Goal: Transaction & Acquisition: Purchase product/service

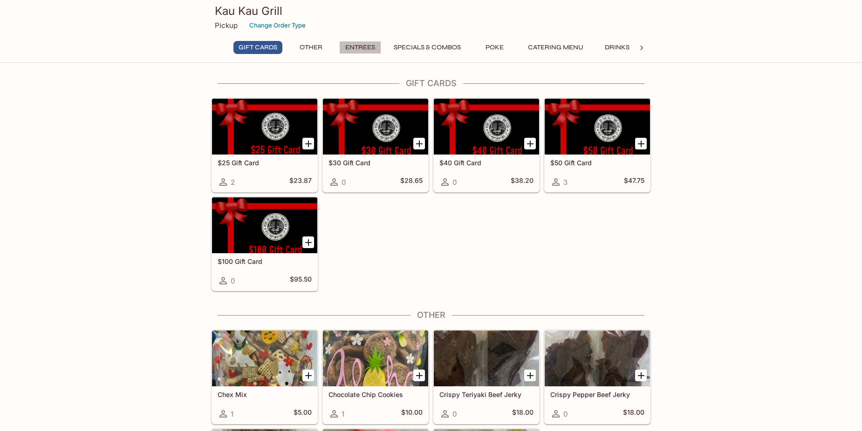
click at [367, 44] on button "Entrees" at bounding box center [360, 47] width 42 height 13
click at [363, 49] on button "Entrees" at bounding box center [360, 47] width 42 height 13
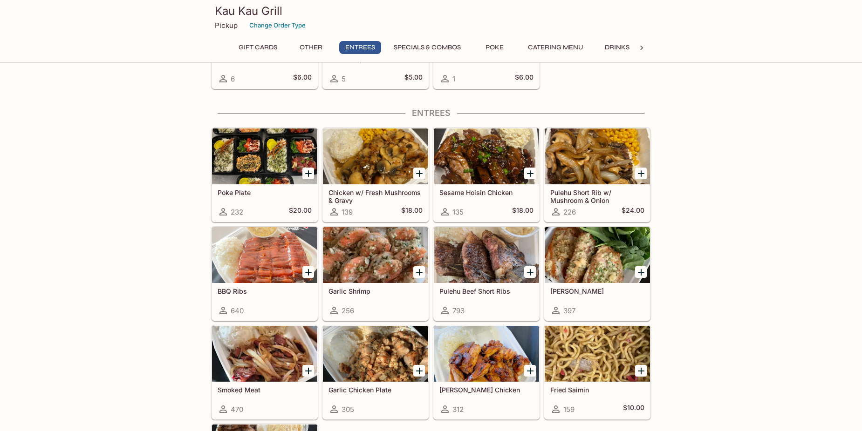
scroll to position [463, 0]
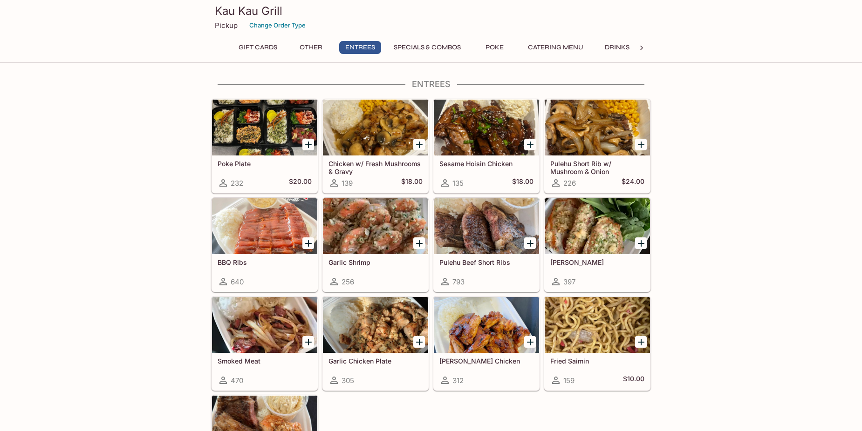
click at [386, 131] on div at bounding box center [375, 128] width 105 height 56
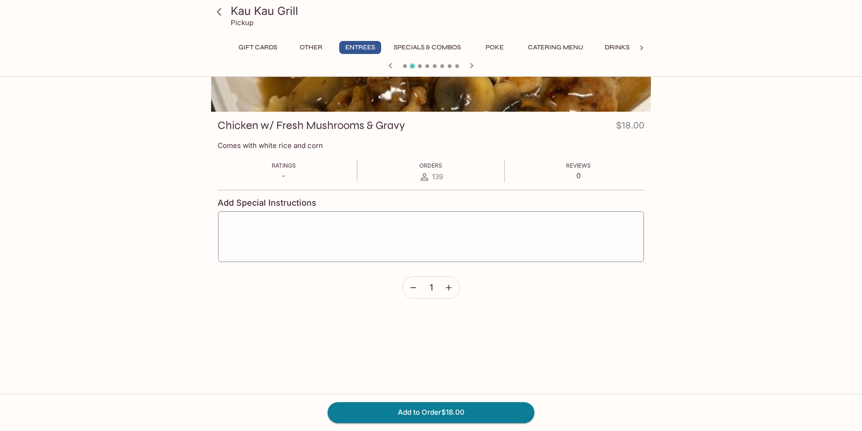
scroll to position [93, 0]
drag, startPoint x: 496, startPoint y: 48, endPoint x: 550, endPoint y: 61, distance: 55.5
click at [496, 48] on button "Poke" at bounding box center [494, 47] width 42 height 13
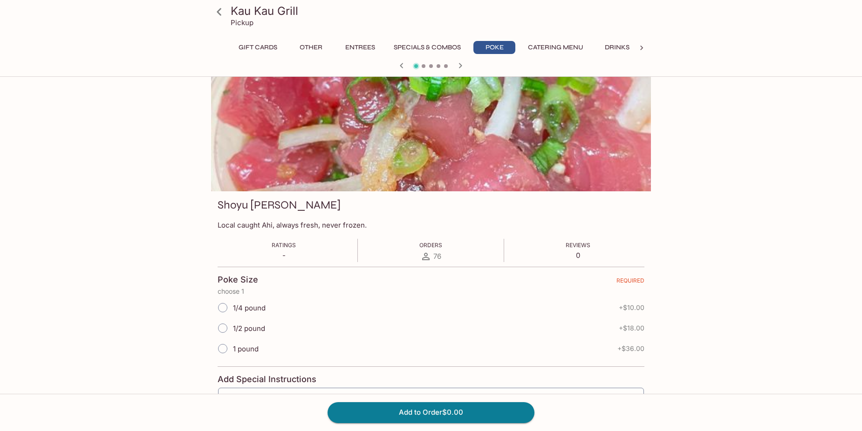
scroll to position [0, 0]
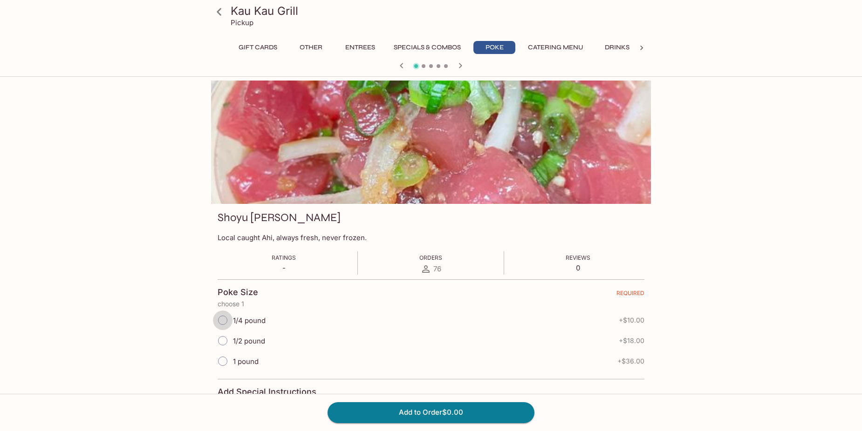
click at [223, 321] on input "1/4 pound" at bounding box center [223, 321] width 20 height 20
radio input "true"
click at [626, 46] on button "Drinks" at bounding box center [617, 47] width 42 height 13
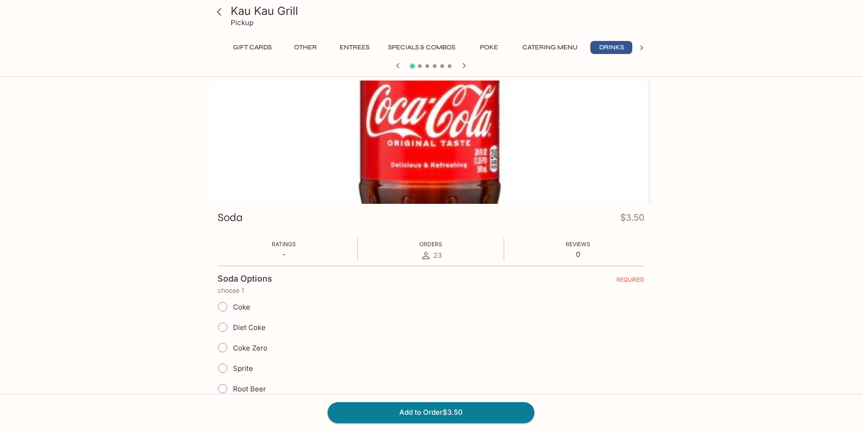
scroll to position [0, 7]
click at [545, 44] on button "Catering Menu" at bounding box center [550, 47] width 66 height 13
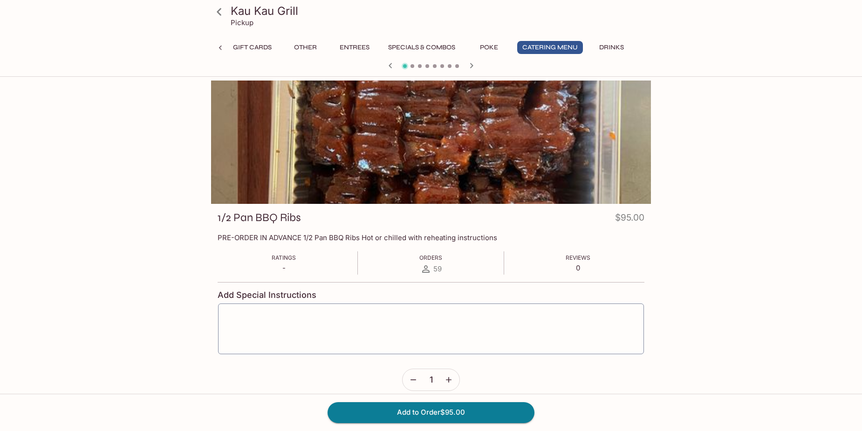
click at [356, 43] on button "Entrees" at bounding box center [355, 47] width 42 height 13
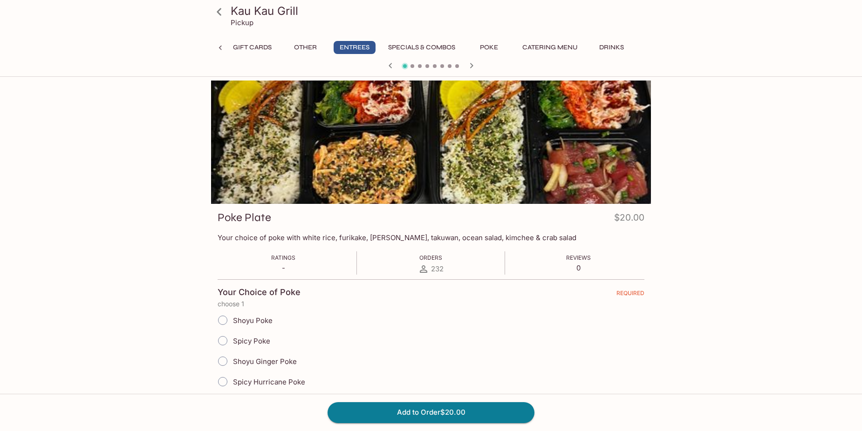
click at [301, 48] on button "Other" at bounding box center [305, 47] width 42 height 13
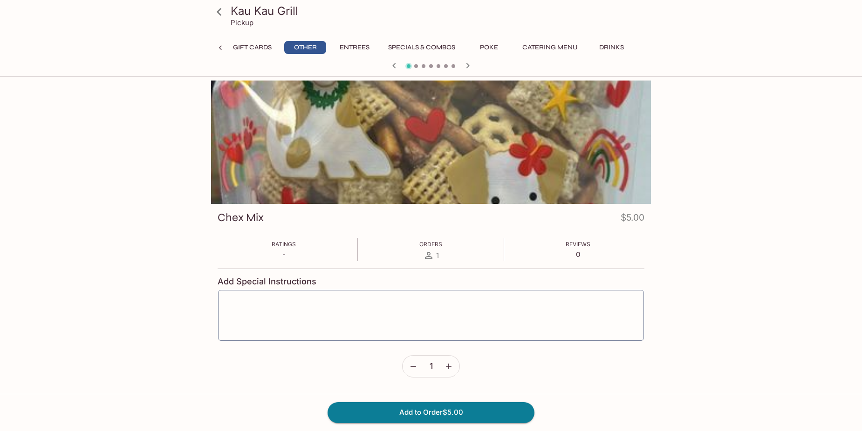
click at [253, 46] on button "Gift Cards" at bounding box center [252, 47] width 49 height 13
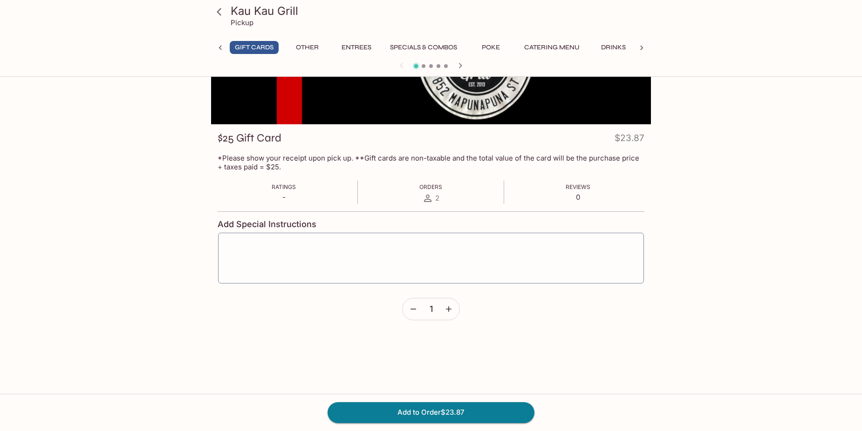
scroll to position [81, 0]
